Goal: Use online tool/utility: Utilize a website feature to perform a specific function

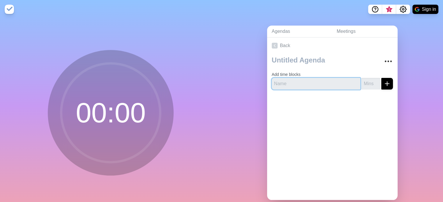
click at [299, 82] on input "text" at bounding box center [316, 84] width 88 height 12
type input "Renesis"
click at [365, 79] on input "number" at bounding box center [370, 84] width 19 height 12
type input "1"
click at [383, 82] on icon "submit" at bounding box center [386, 83] width 7 height 7
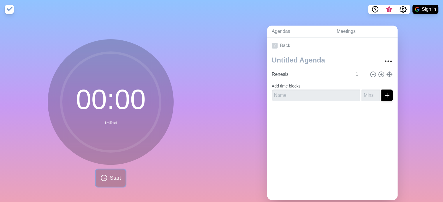
click at [105, 181] on icon at bounding box center [103, 178] width 7 height 7
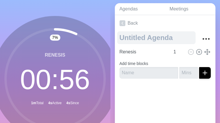
scroll to position [29, 0]
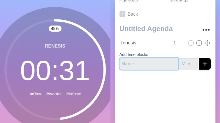
click at [146, 65] on input "text" at bounding box center [148, 64] width 59 height 12
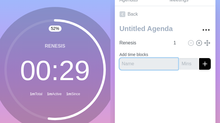
type input "E"
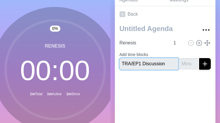
scroll to position [30, 0]
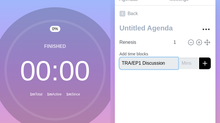
type input "TRA/EP1 Discussion"
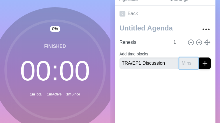
click at [182, 61] on input "number" at bounding box center [188, 64] width 19 height 12
click at [187, 61] on input "1" at bounding box center [188, 64] width 19 height 12
click at [187, 61] on input "2" at bounding box center [188, 64] width 19 height 12
click at [187, 61] on input "3" at bounding box center [188, 64] width 19 height 12
click at [187, 61] on input "4" at bounding box center [188, 64] width 19 height 12
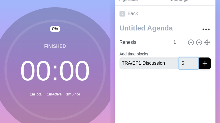
type input "5"
click at [187, 61] on input "5" at bounding box center [188, 64] width 19 height 12
click at [201, 61] on icon "submit" at bounding box center [204, 63] width 7 height 7
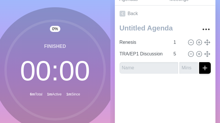
click at [56, 79] on circle at bounding box center [55, 70] width 99 height 99
click at [36, 70] on circle at bounding box center [55, 70] width 99 height 99
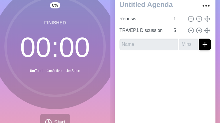
scroll to position [84, 0]
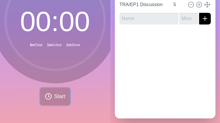
click at [54, 96] on span "Start" at bounding box center [59, 97] width 11 height 8
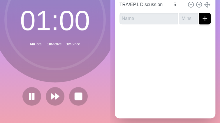
scroll to position [54, 0]
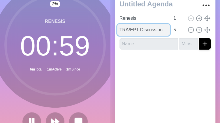
click at [151, 26] on input "TRA/EP1 Discussion" at bounding box center [143, 30] width 53 height 12
click at [150, 27] on input "TRA/EP1 Discussion" at bounding box center [143, 30] width 53 height 12
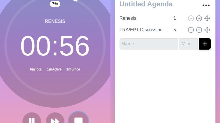
click at [75, 118] on rect at bounding box center [78, 121] width 7 height 7
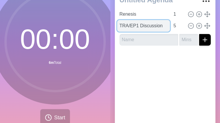
click at [136, 26] on input "TRA/EP1 Discussion" at bounding box center [143, 26] width 53 height 12
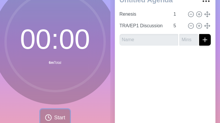
click at [56, 117] on span "Start" at bounding box center [59, 118] width 11 height 8
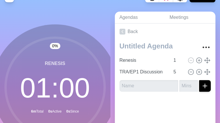
scroll to position [3, 0]
